Goal: Find contact information: Find contact information

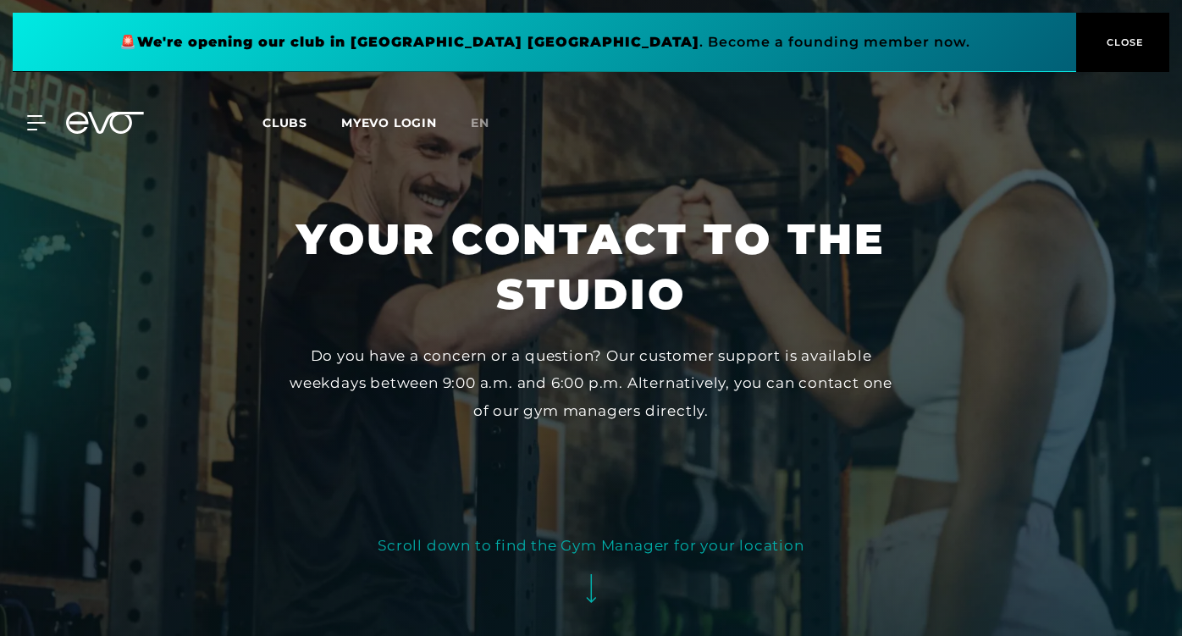
click at [639, 210] on div at bounding box center [591, 318] width 1182 height 636
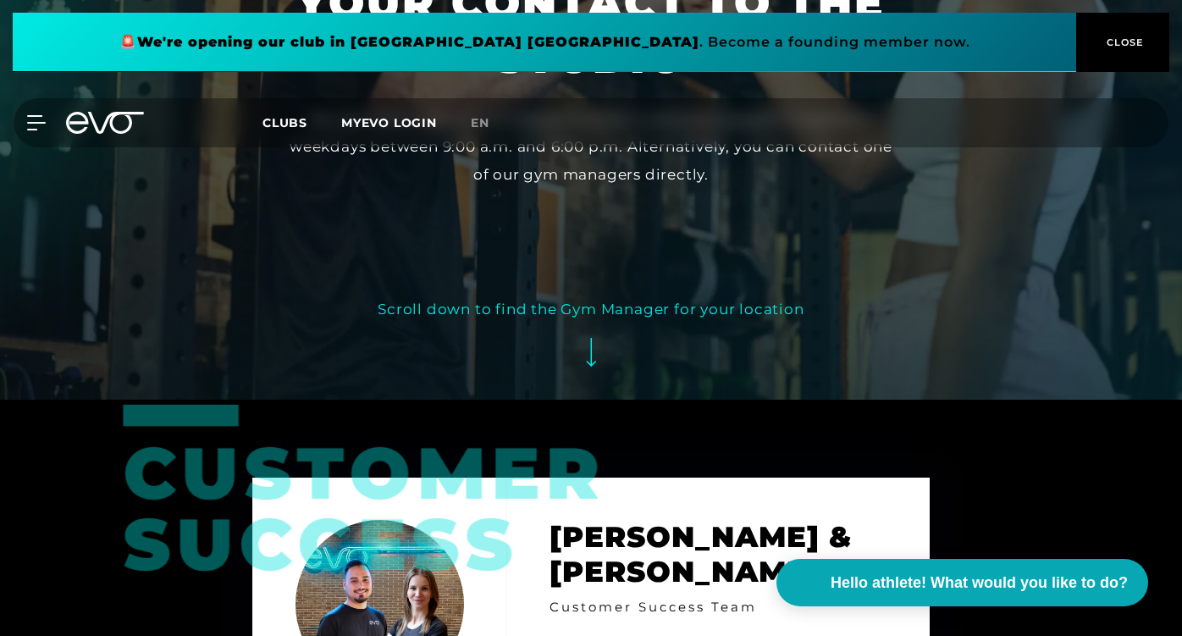
scroll to position [237, 0]
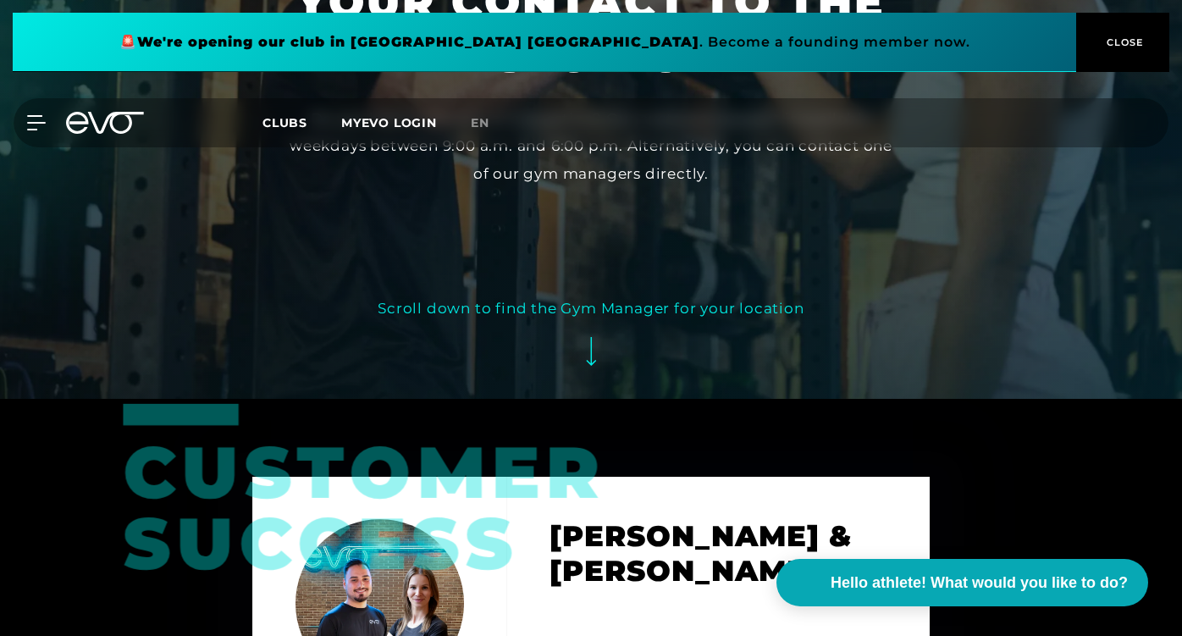
click at [624, 306] on font "Scroll down to find the Gym Manager for your location" at bounding box center [591, 308] width 426 height 17
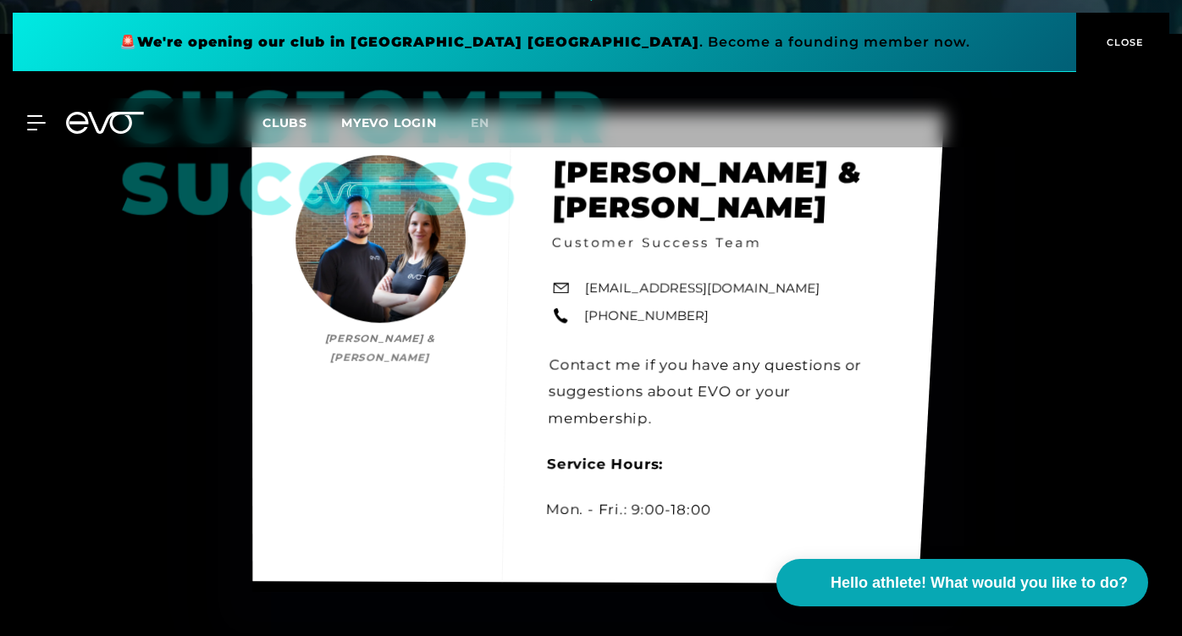
scroll to position [568, 0]
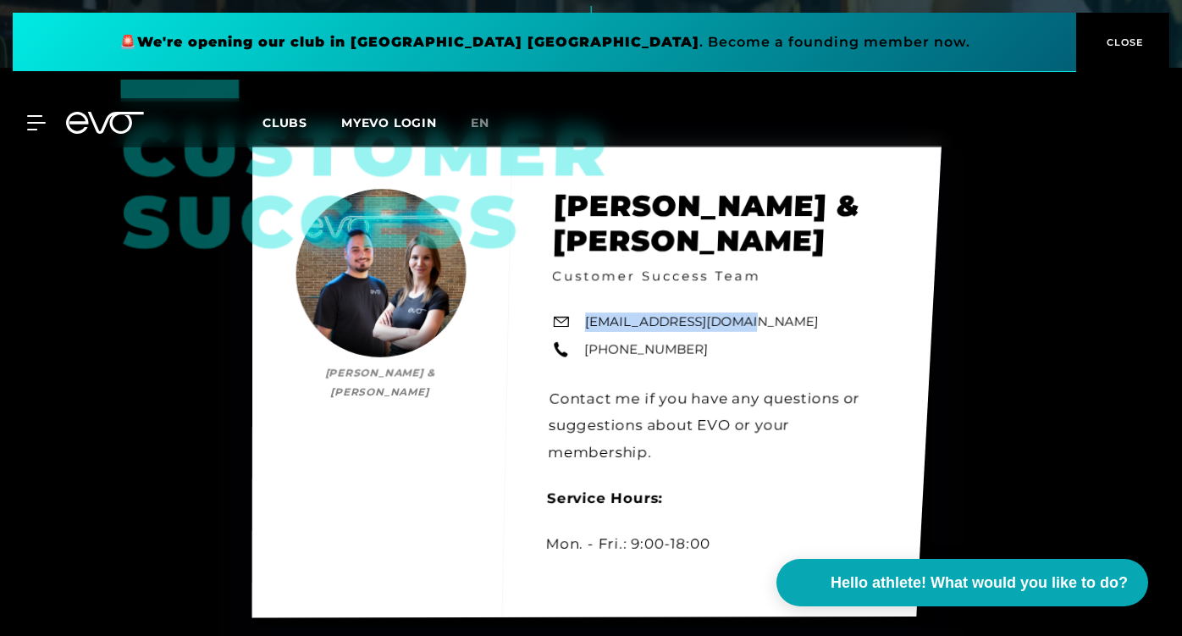
drag, startPoint x: 742, startPoint y: 323, endPoint x: 579, endPoint y: 318, distance: 162.6
click at [579, 318] on div "Customer Success [PERSON_NAME] & [PERSON_NAME] [PERSON_NAME] & [PERSON_NAME] Cu…" at bounding box center [596, 382] width 689 height 472
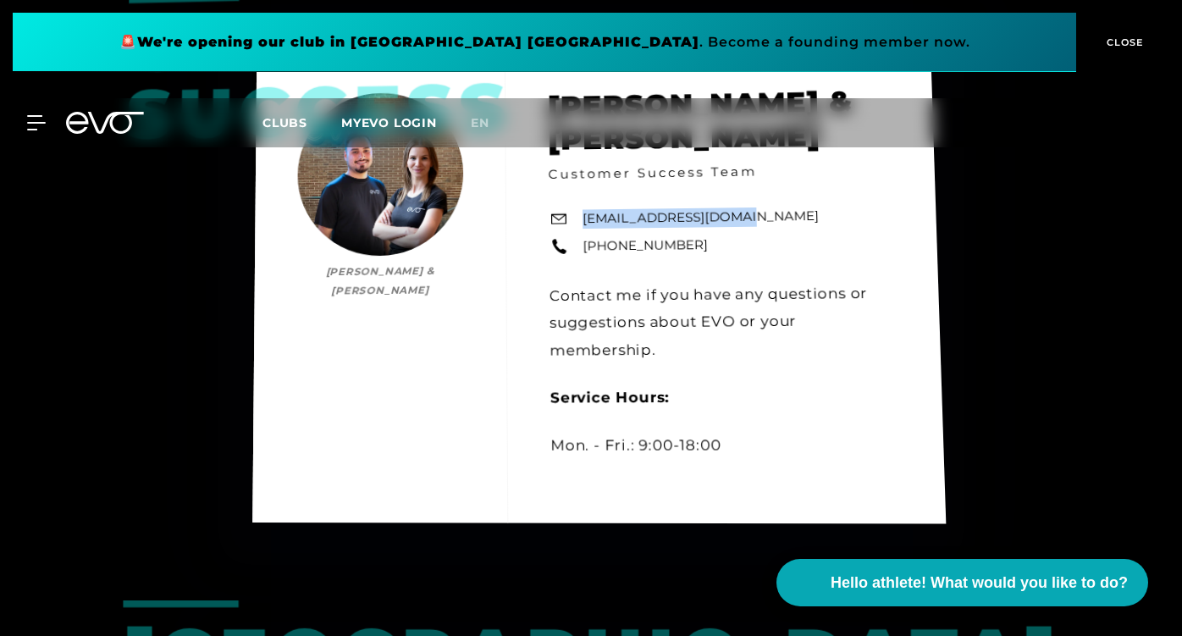
scroll to position [704, 0]
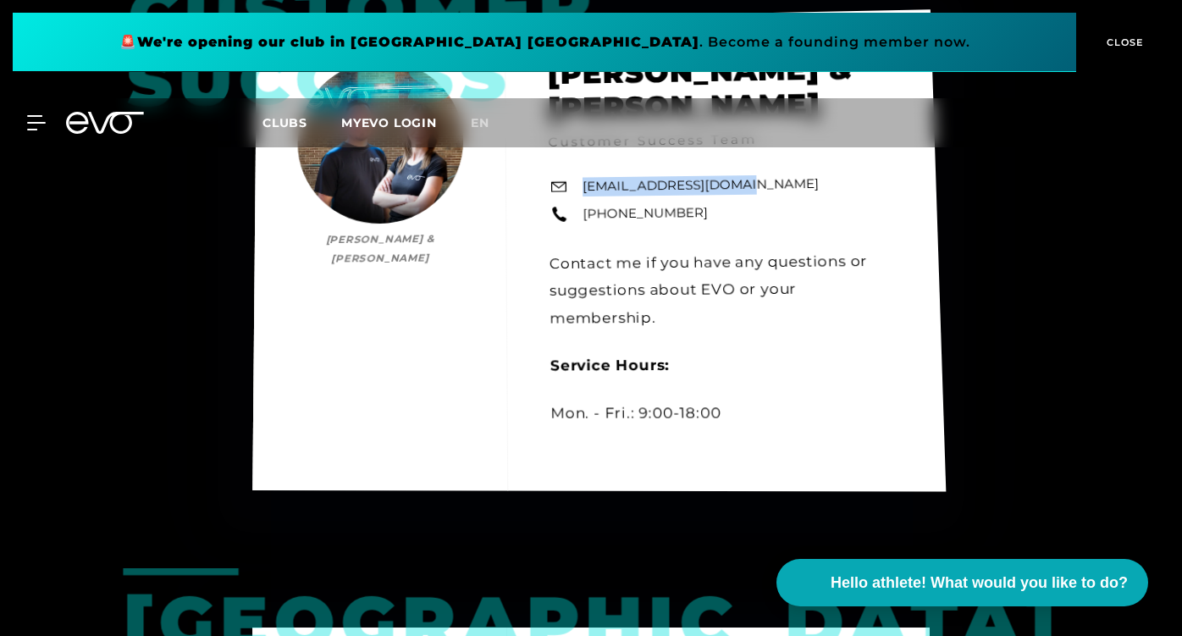
copy font "[EMAIL_ADDRESS][DOMAIN_NAME]"
click at [728, 349] on div "Customer Success [PERSON_NAME] & [PERSON_NAME] [PERSON_NAME] & [PERSON_NAME] Cu…" at bounding box center [598, 251] width 693 height 482
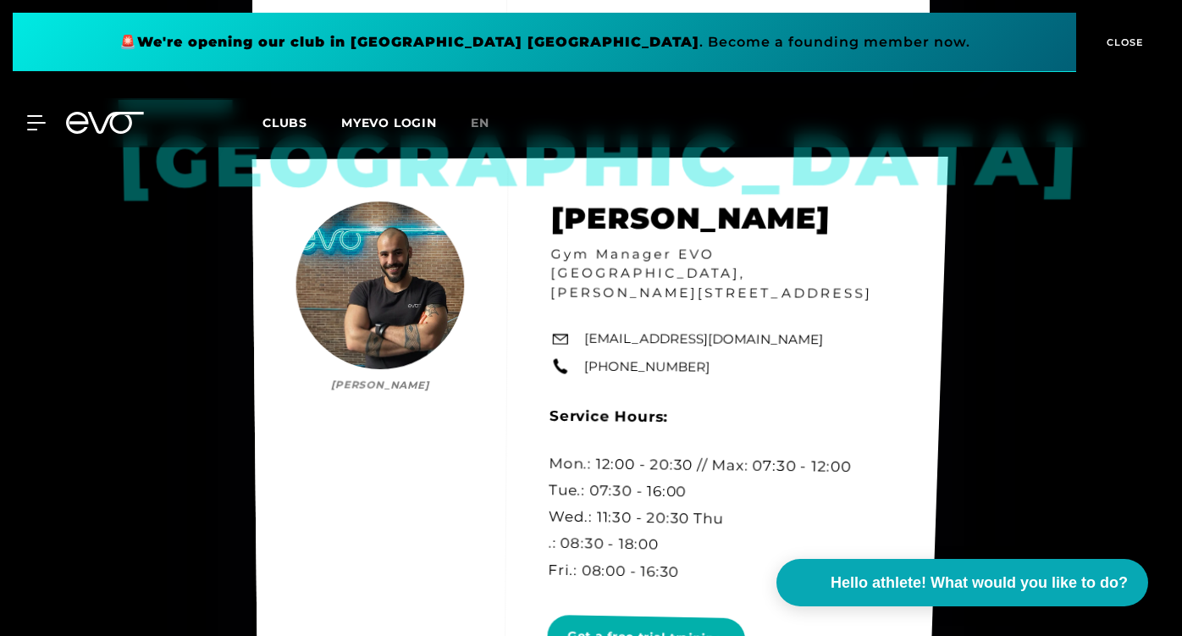
scroll to position [3819, 0]
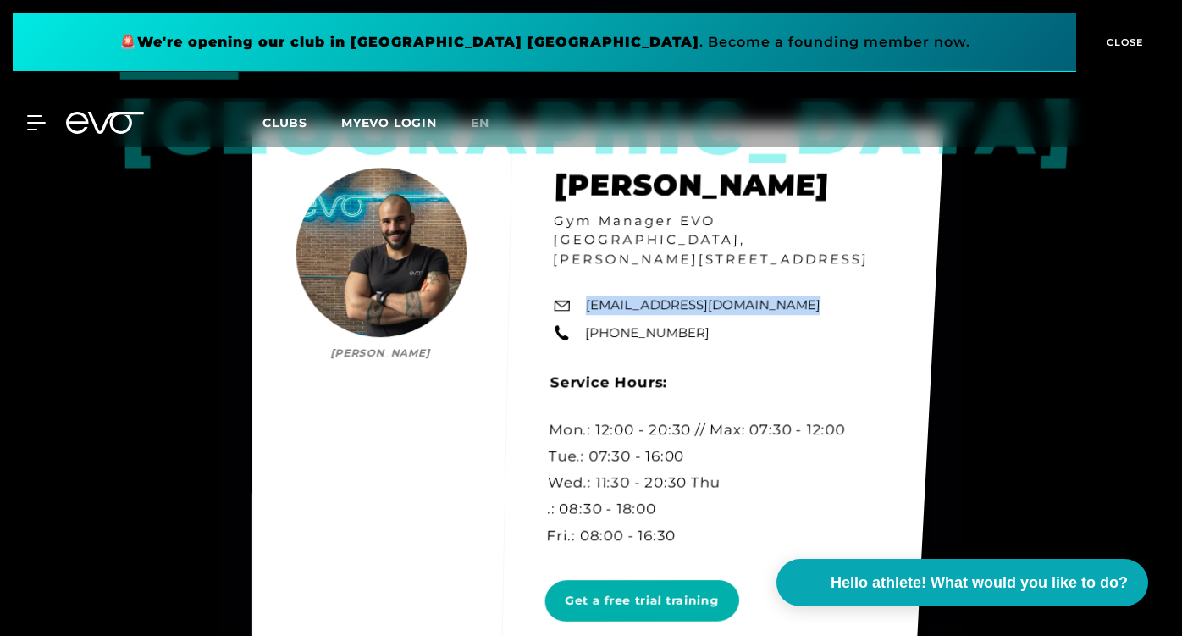
drag, startPoint x: 781, startPoint y: 324, endPoint x: 588, endPoint y: 327, distance: 193.9
click at [588, 327] on div "Berlin [PERSON_NAME] Gym Manager EVO [GEOGRAPHIC_DATA], Rosa-[STREET_ADDRESS][G…" at bounding box center [598, 399] width 692 height 549
copy font "[EMAIL_ADDRESS][DOMAIN_NAME]"
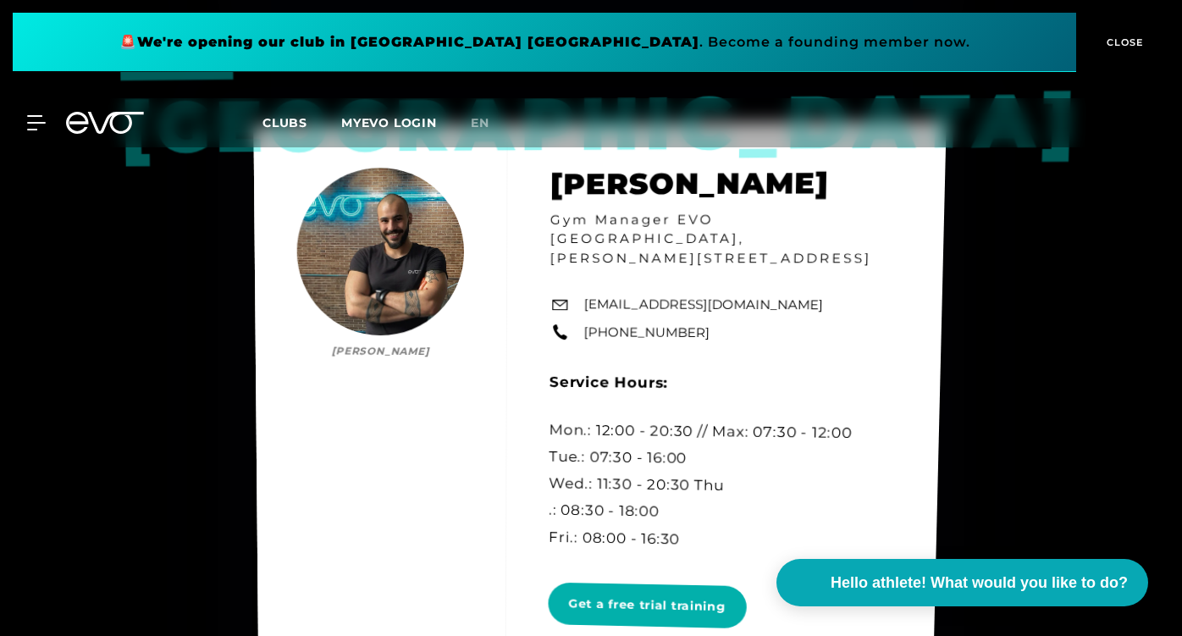
click at [757, 404] on div "Berlin [PERSON_NAME] Gym Manager EVO [GEOGRAPHIC_DATA], Rosa-[STREET_ADDRESS][G…" at bounding box center [599, 404] width 693 height 566
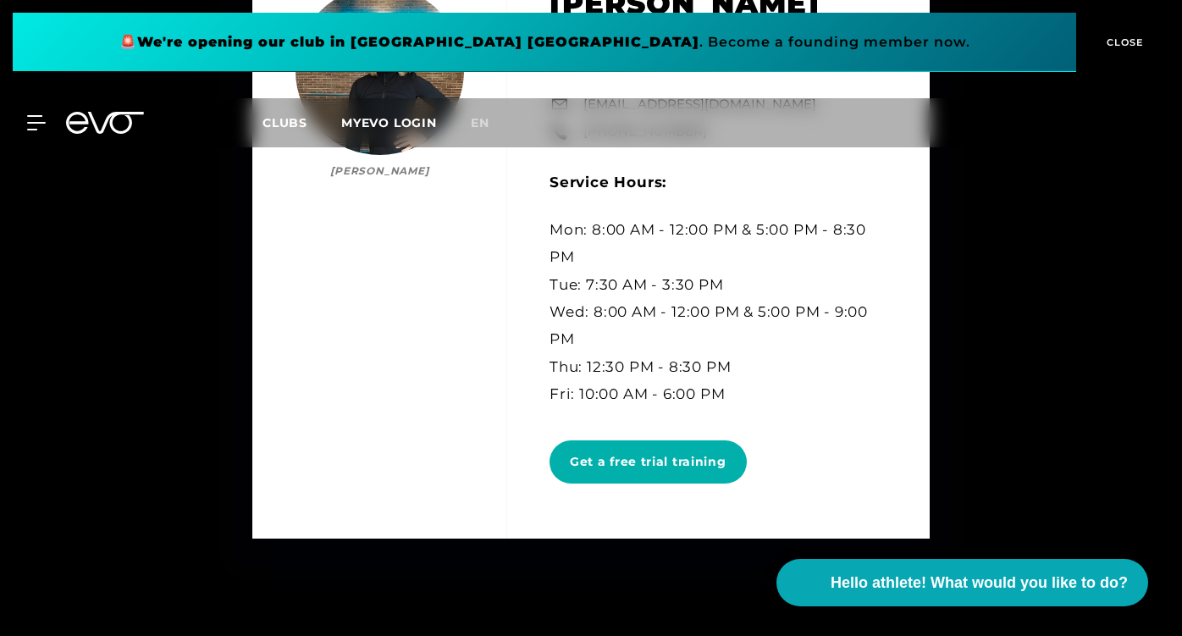
scroll to position [5953, 0]
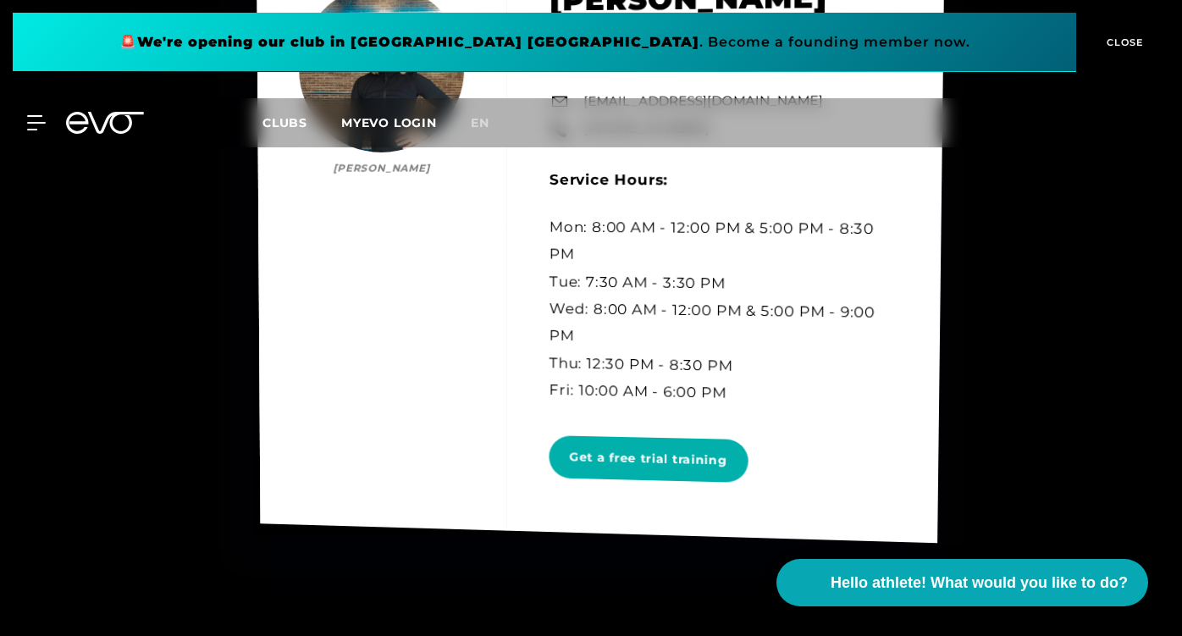
click at [879, 178] on div "Hamburg [PERSON_NAME] [PERSON_NAME] Gym Manager [PERSON_NAME], [STREET_ADDRESS]…" at bounding box center [601, 238] width 688 height 609
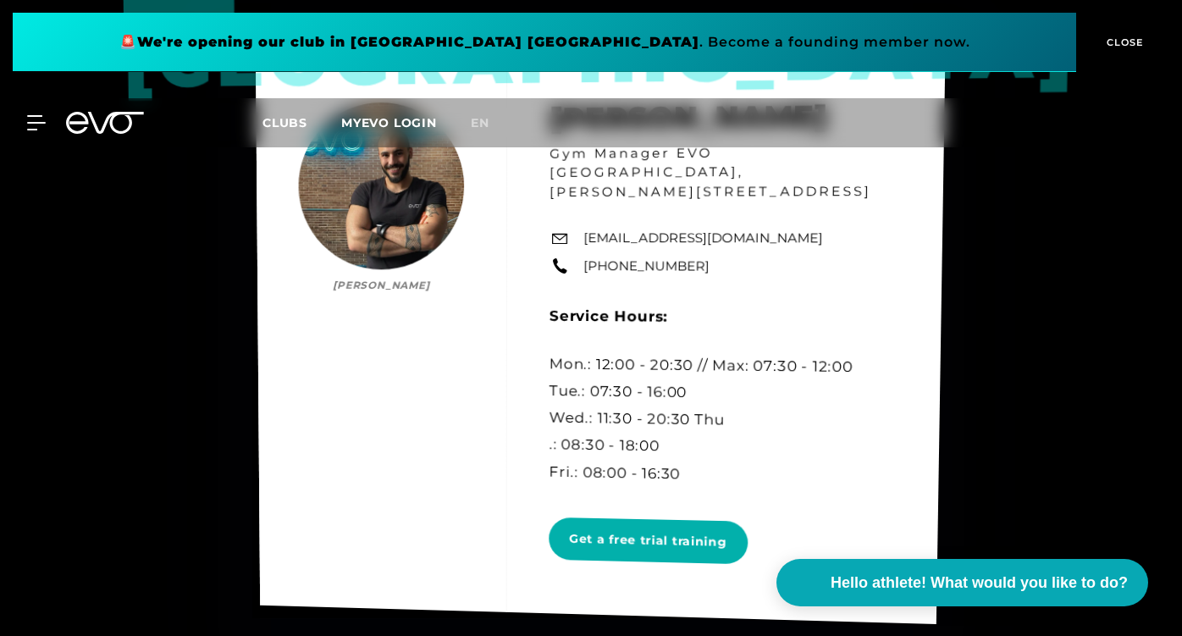
scroll to position [3887, 0]
